Goal: Understand process/instructions

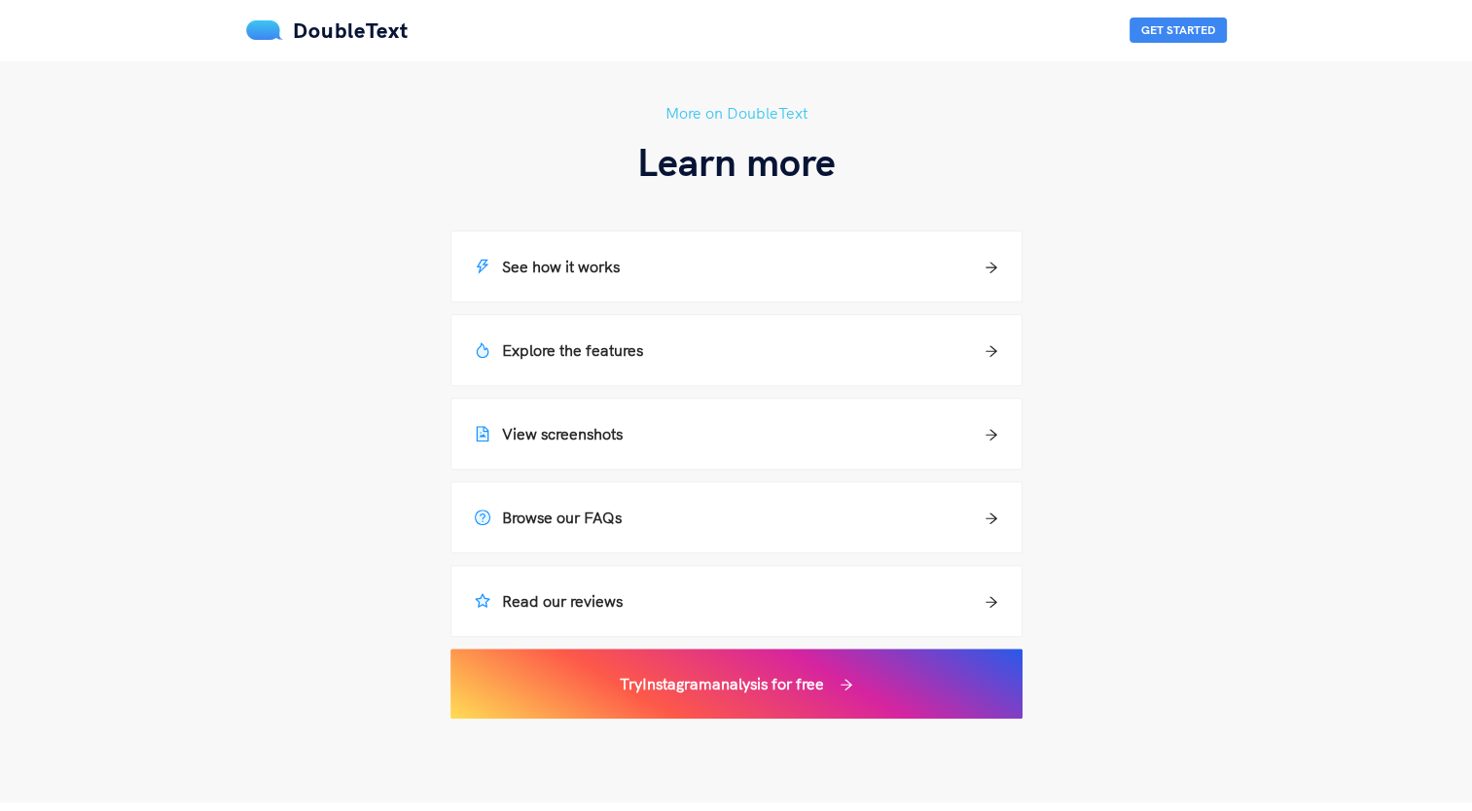
scroll to position [1309, 0]
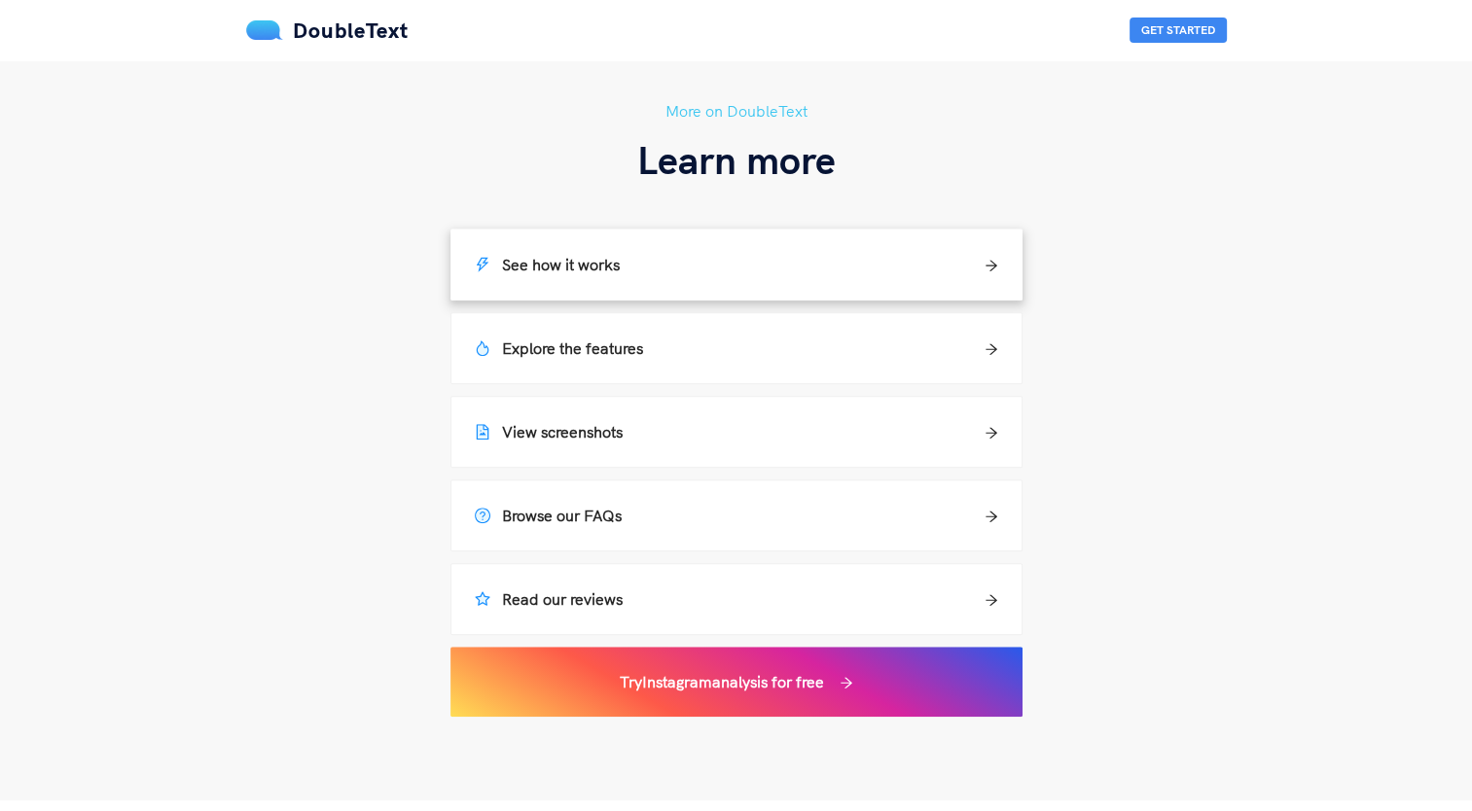
click at [728, 267] on div "See how it works" at bounding box center [736, 264] width 523 height 23
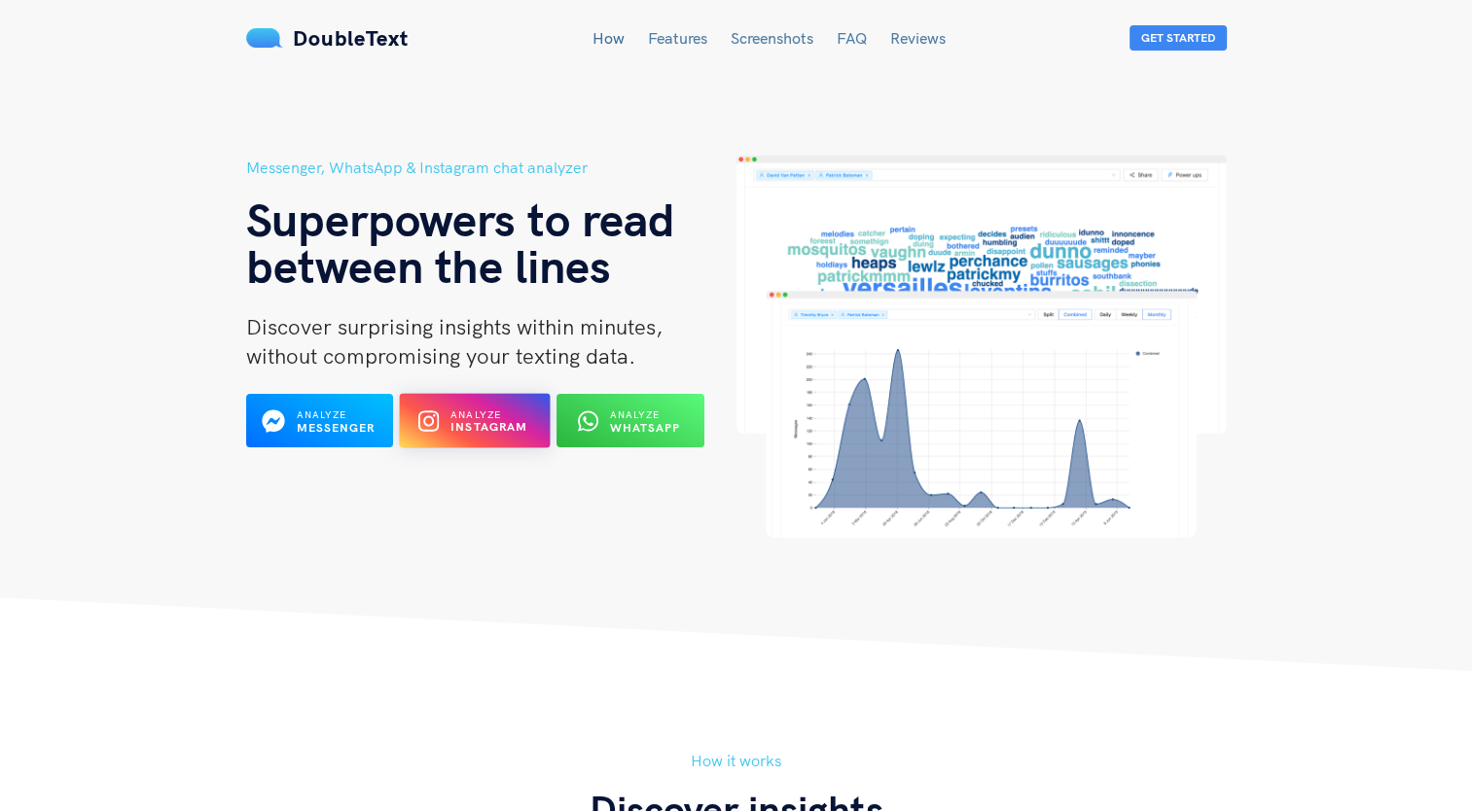
click at [428, 419] on icon at bounding box center [428, 421] width 20 height 23
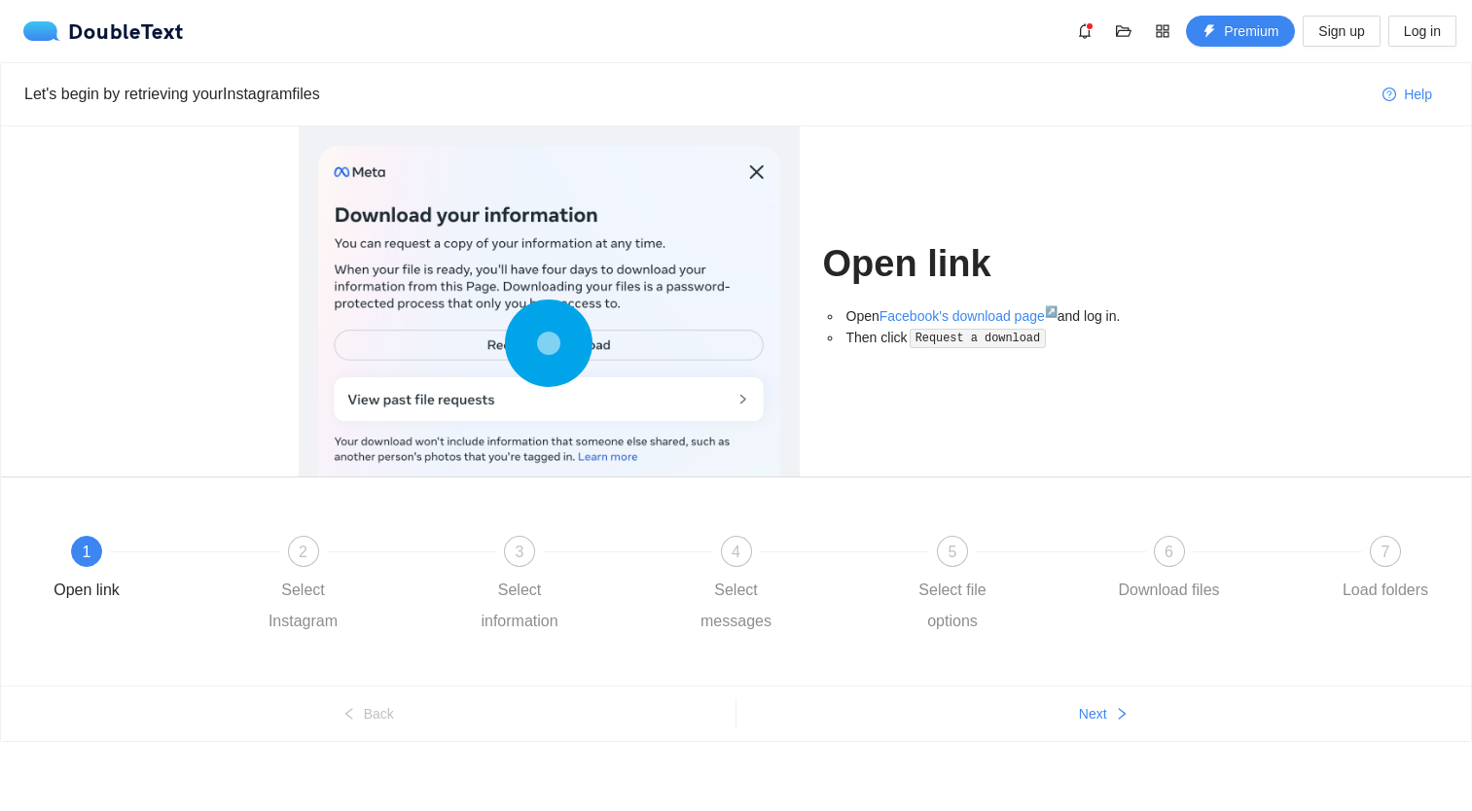
scroll to position [1, 0]
click at [996, 313] on link "Facebook's download page ↗" at bounding box center [968, 315] width 178 height 16
click at [640, 344] on div at bounding box center [549, 347] width 462 height 404
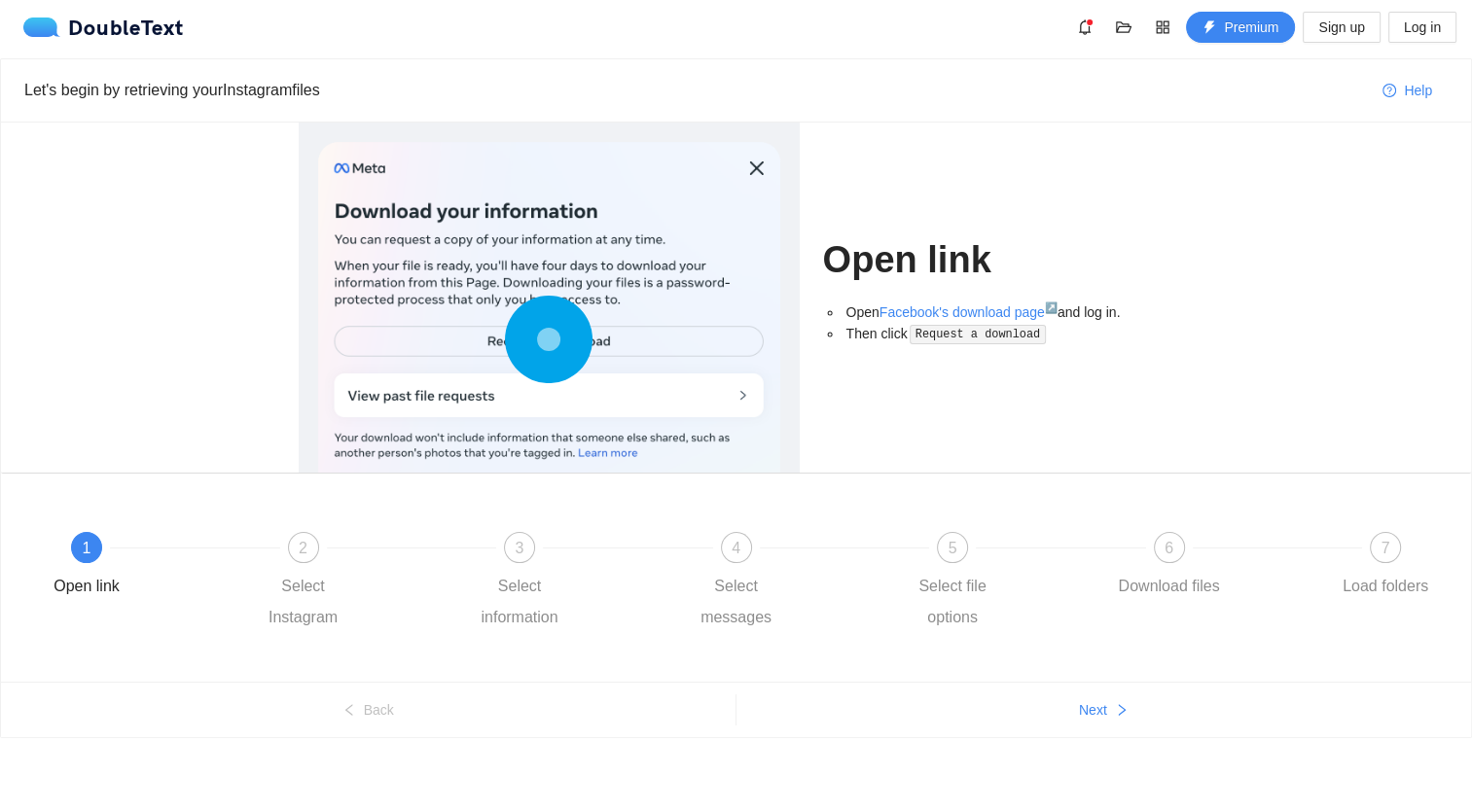
scroll to position [4, 0]
